Goal: Find specific page/section: Find specific page/section

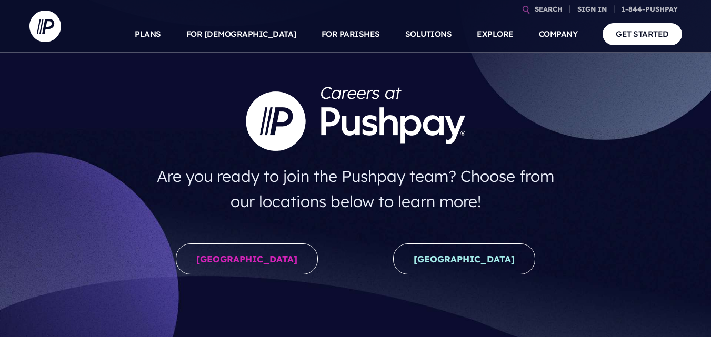
scroll to position [53, 0]
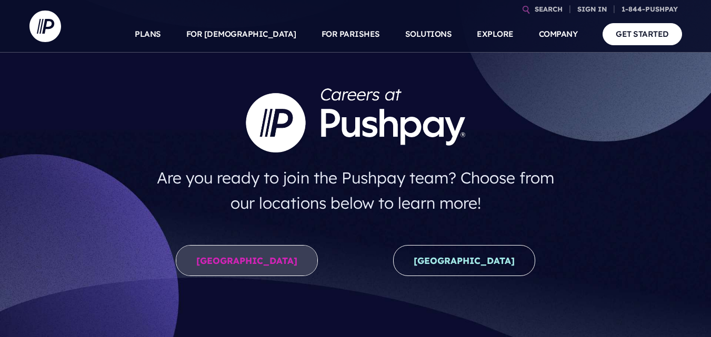
click at [253, 257] on link "United States" at bounding box center [247, 260] width 142 height 31
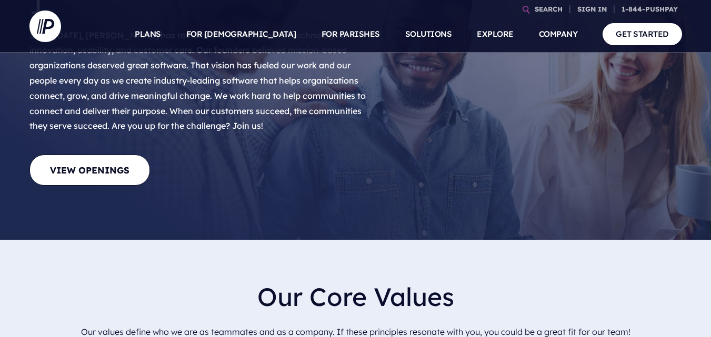
scroll to position [53, 0]
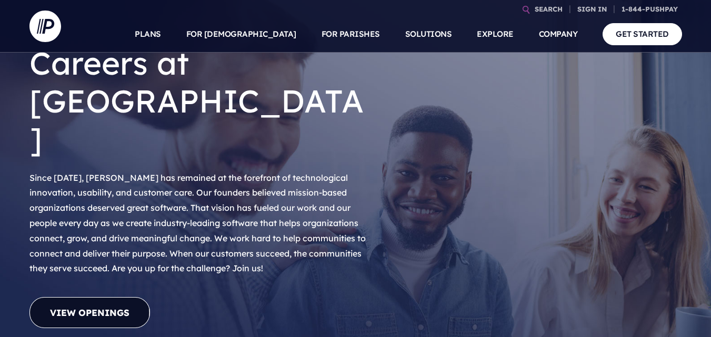
click at [121, 297] on link "View Openings" at bounding box center [89, 312] width 120 height 31
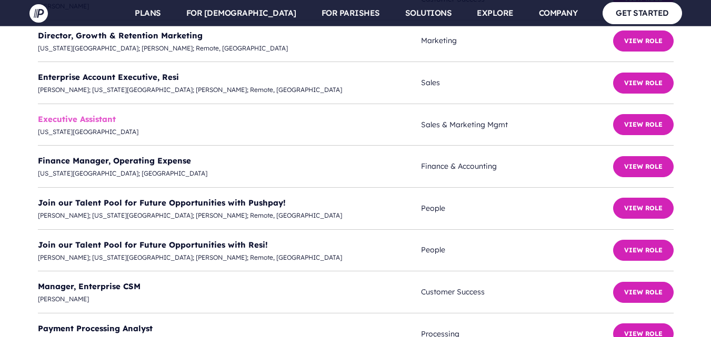
scroll to position [2871, 0]
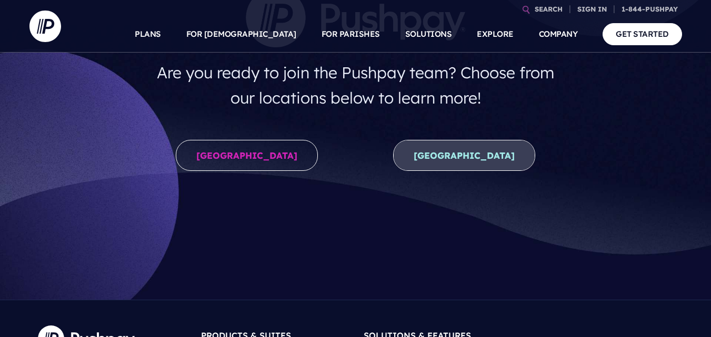
click at [476, 161] on link "New Zealand" at bounding box center [464, 155] width 142 height 31
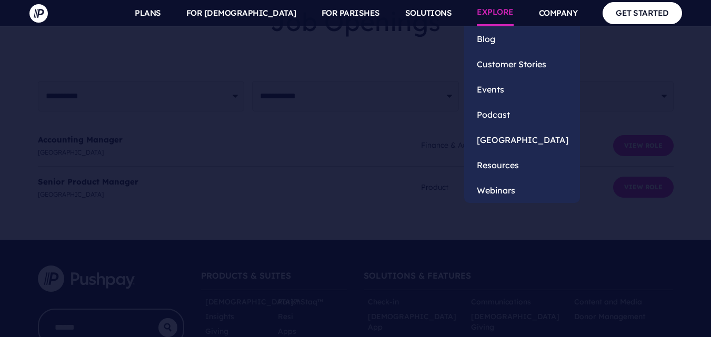
scroll to position [2736, 0]
